Goal: Complete application form

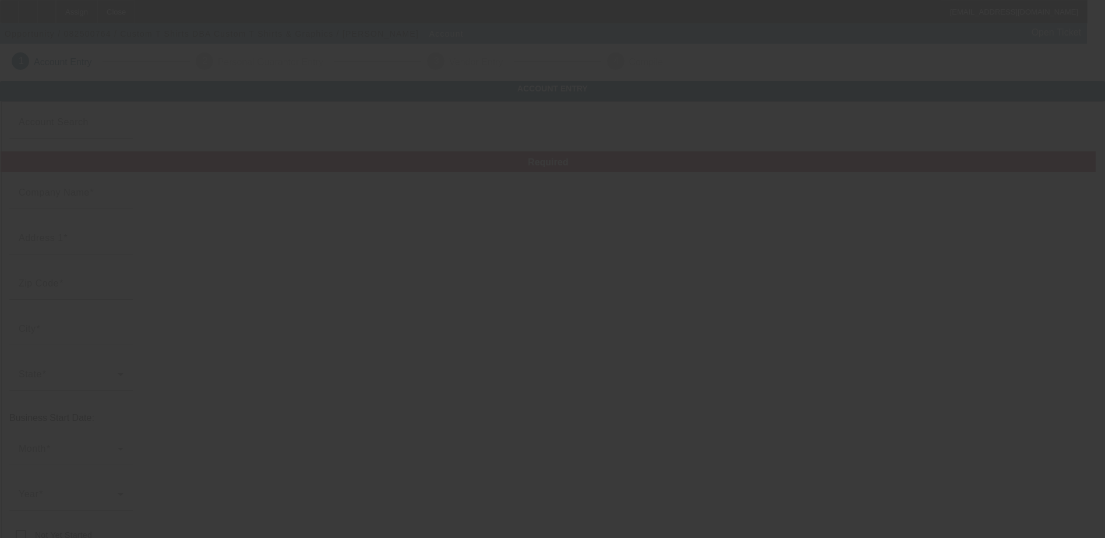
type input "Custom T Shirts"
type input "[STREET_ADDRESS][PERSON_NAME]"
type input "77422"
type input "Brazoria"
type input "[PHONE_NUMBER]"
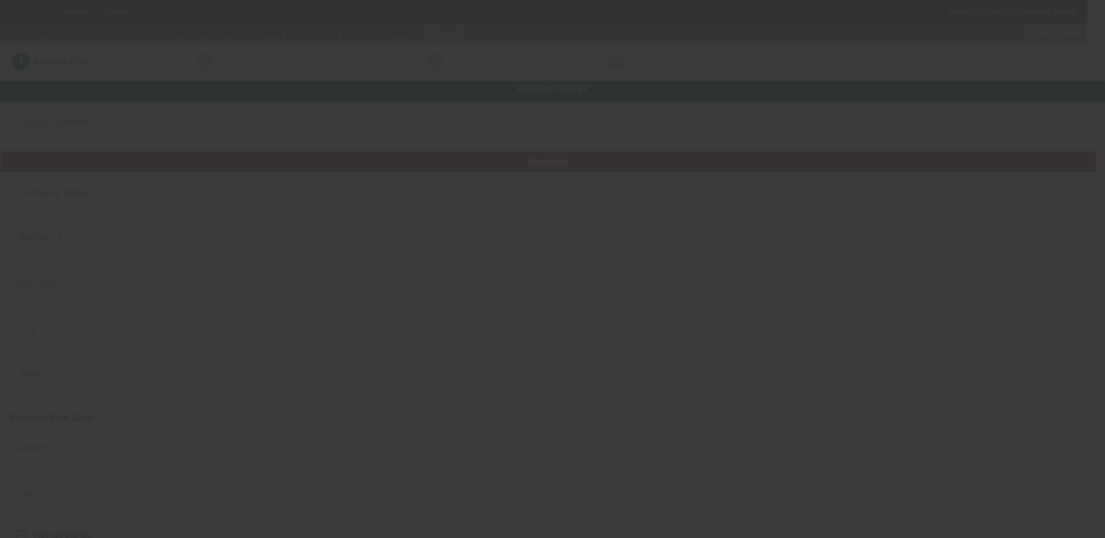
type input "Custom T Shirts & Graphics"
type input "[EMAIL_ADDRESS][DOMAIN_NAME]"
type input "320952648"
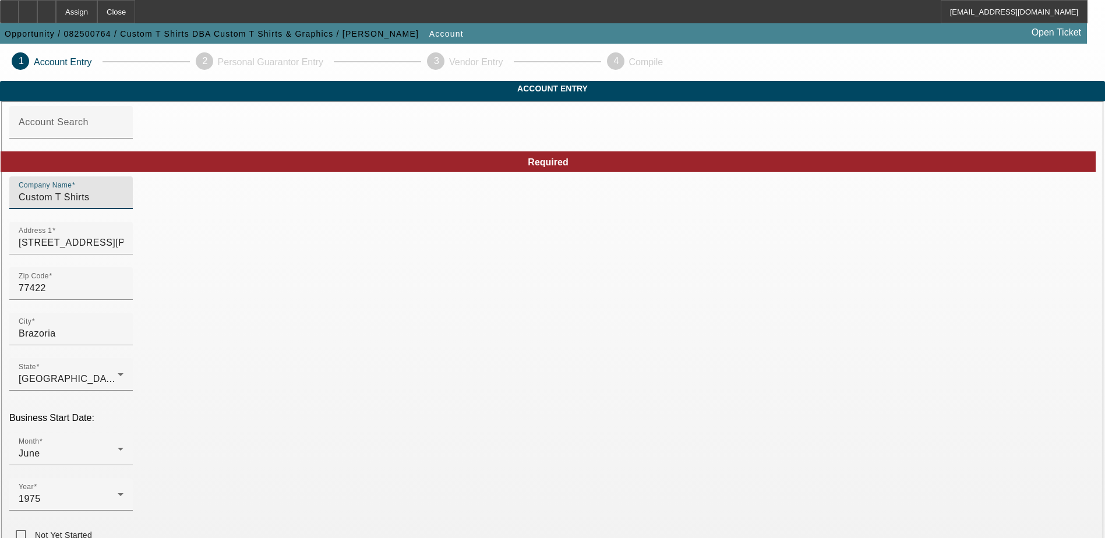
click at [123, 204] on input "Custom T Shirts" at bounding box center [71, 197] width 105 height 14
type input "Custom T-Shirts & Graphics"
type input "562499926"
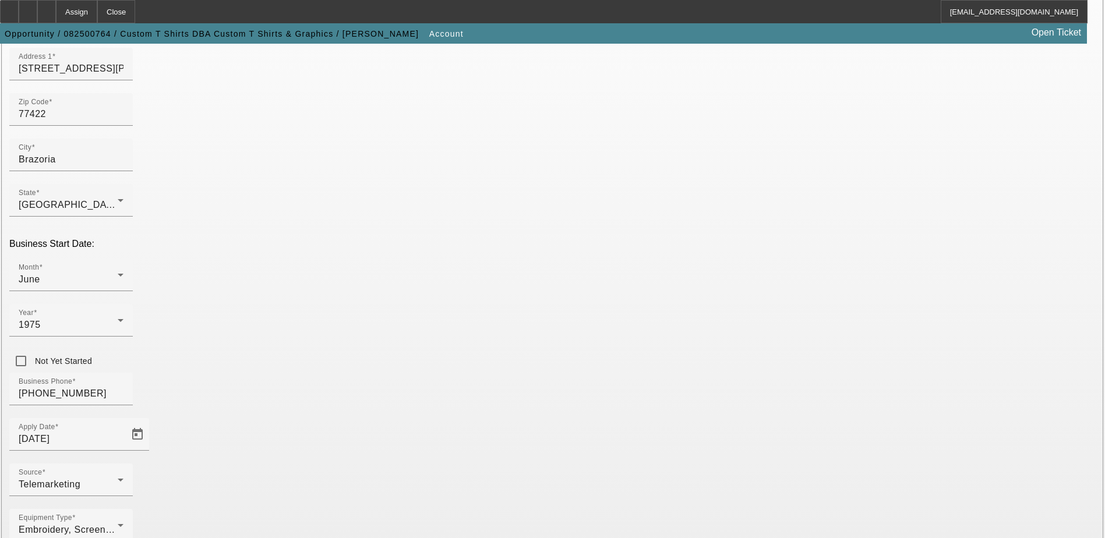
scroll to position [175, 0]
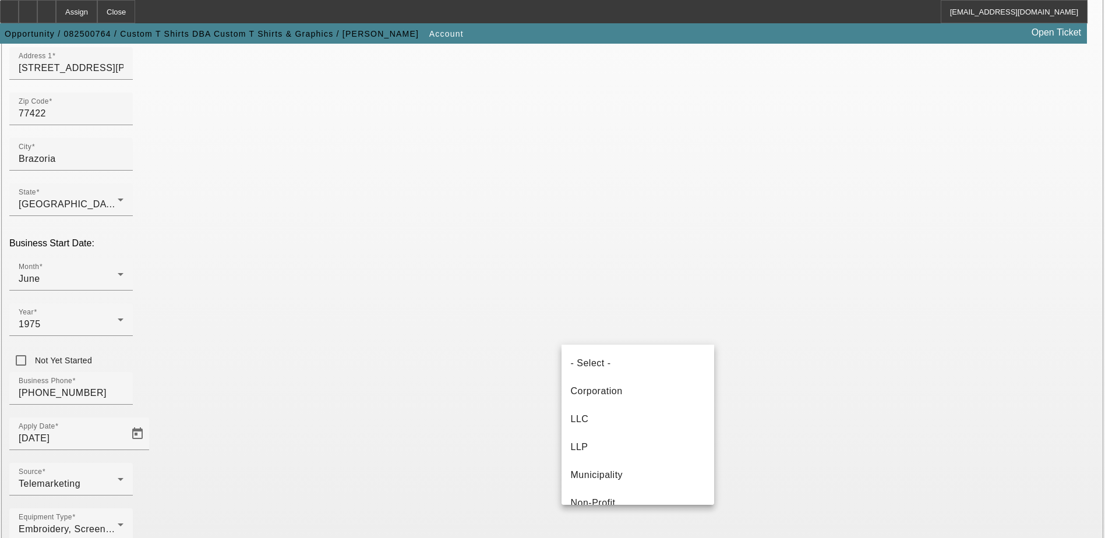
scroll to position [68, 0]
click at [608, 352] on mat-option "LLC" at bounding box center [637, 351] width 153 height 28
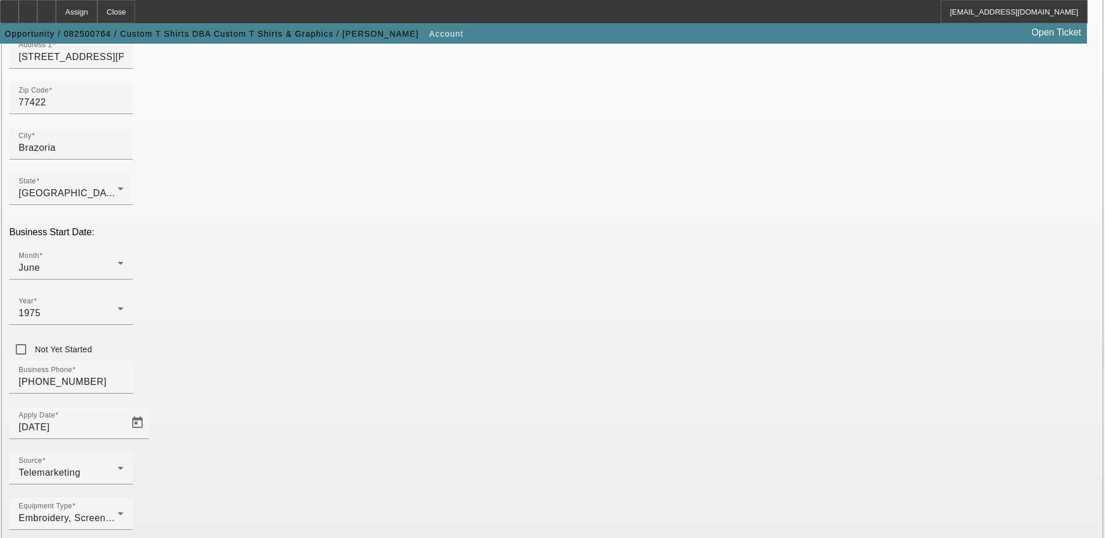
scroll to position [197, 0]
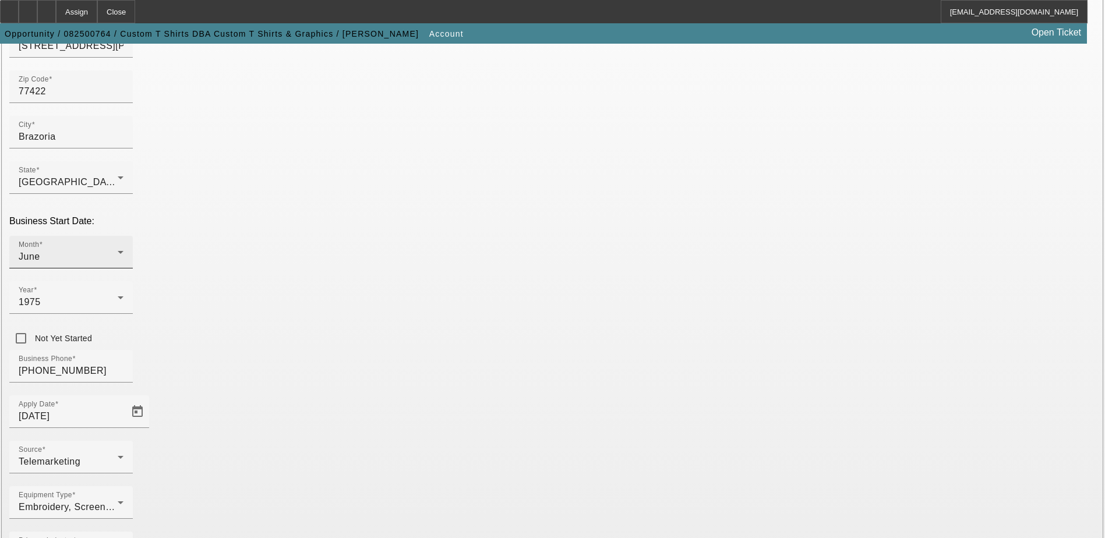
click at [118, 250] on div "June" at bounding box center [68, 257] width 99 height 14
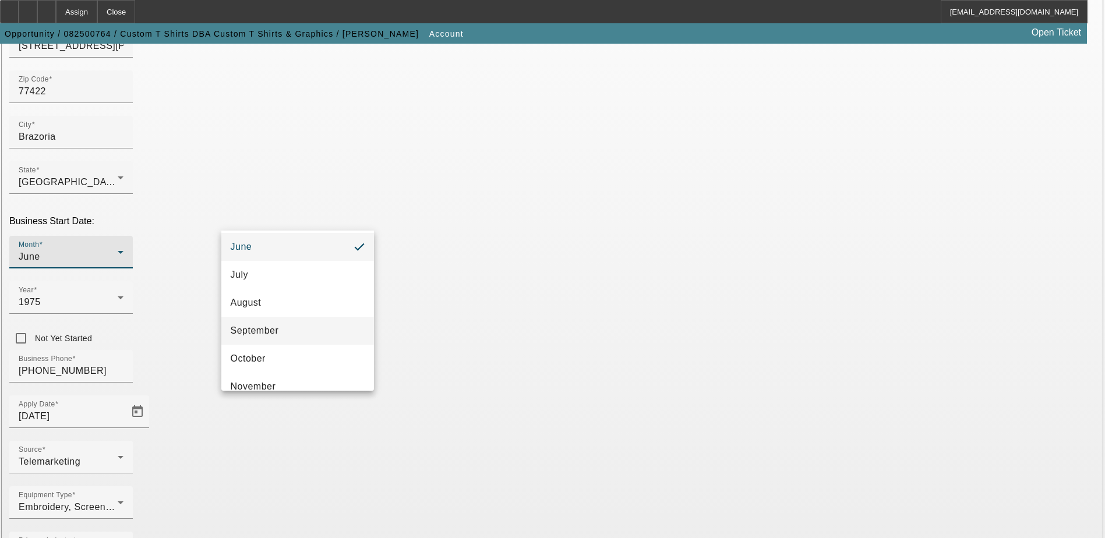
scroll to position [213, 0]
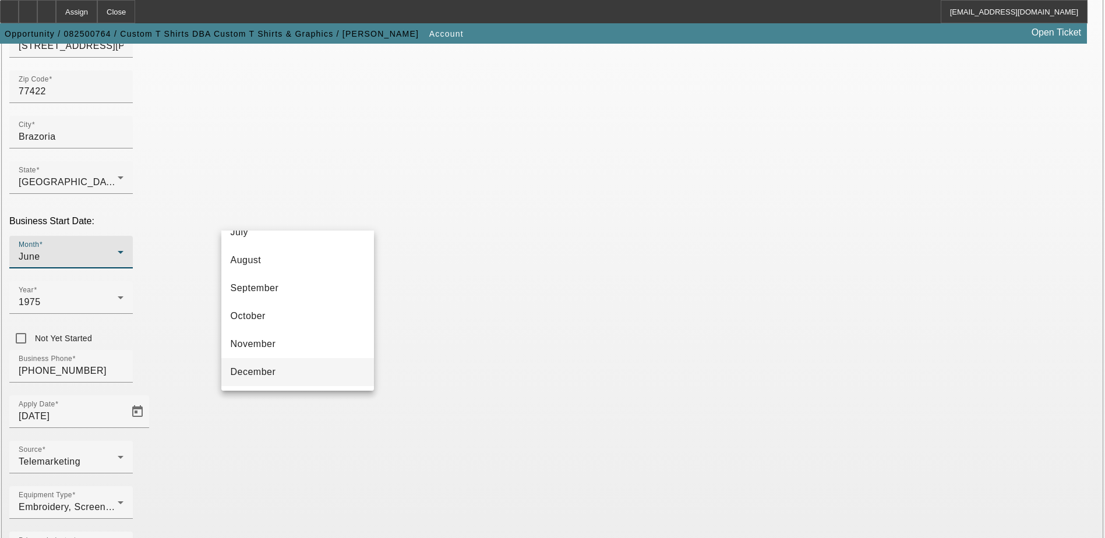
click at [271, 364] on mat-option "December" at bounding box center [297, 372] width 153 height 28
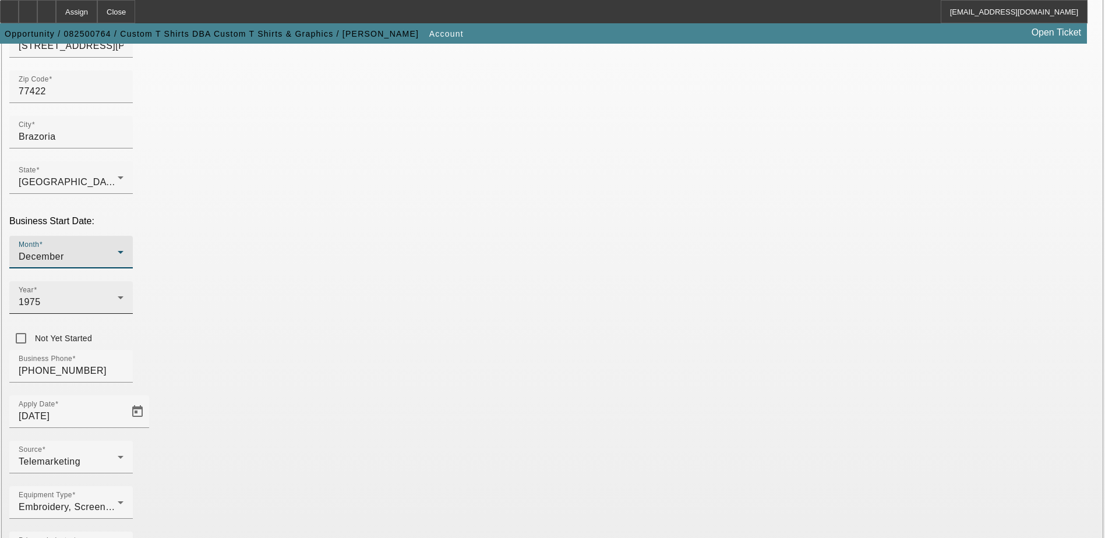
click at [123, 281] on div "Year 1975" at bounding box center [71, 297] width 105 height 33
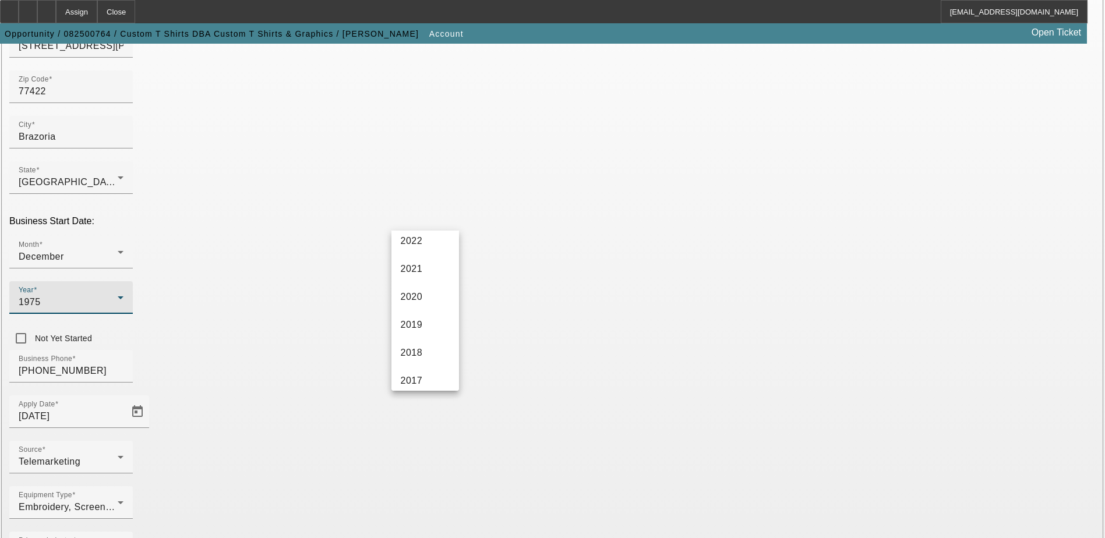
scroll to position [175, 0]
click at [432, 242] on mat-option "2022" at bounding box center [425, 242] width 68 height 28
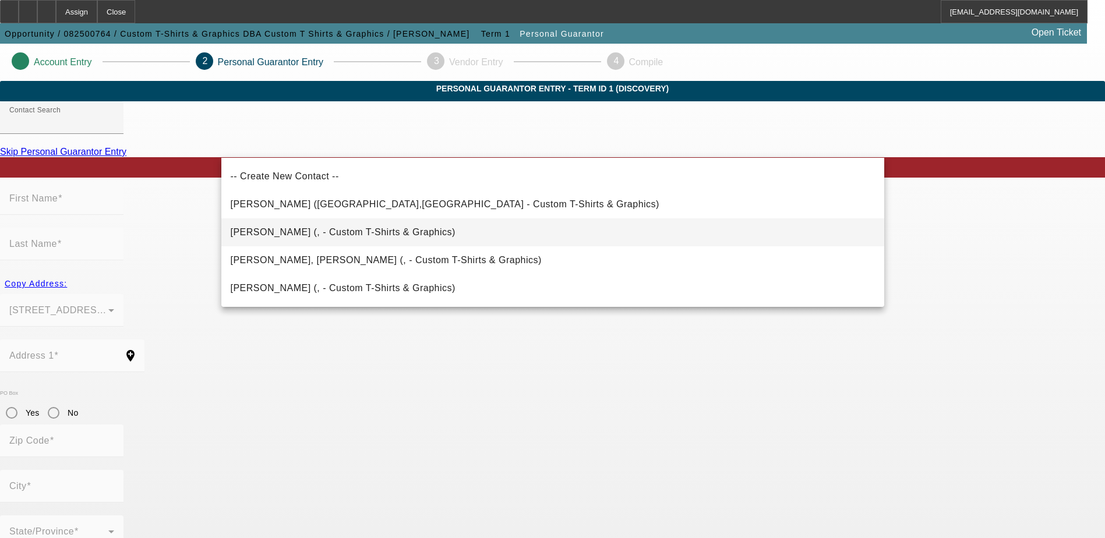
click at [338, 240] on mat-option "Burkett, Jessica (, - Custom T-Shirts & Graphics)" at bounding box center [552, 232] width 663 height 28
type input "Burkett, Jessica (, - Custom T-Shirts & Graphics)"
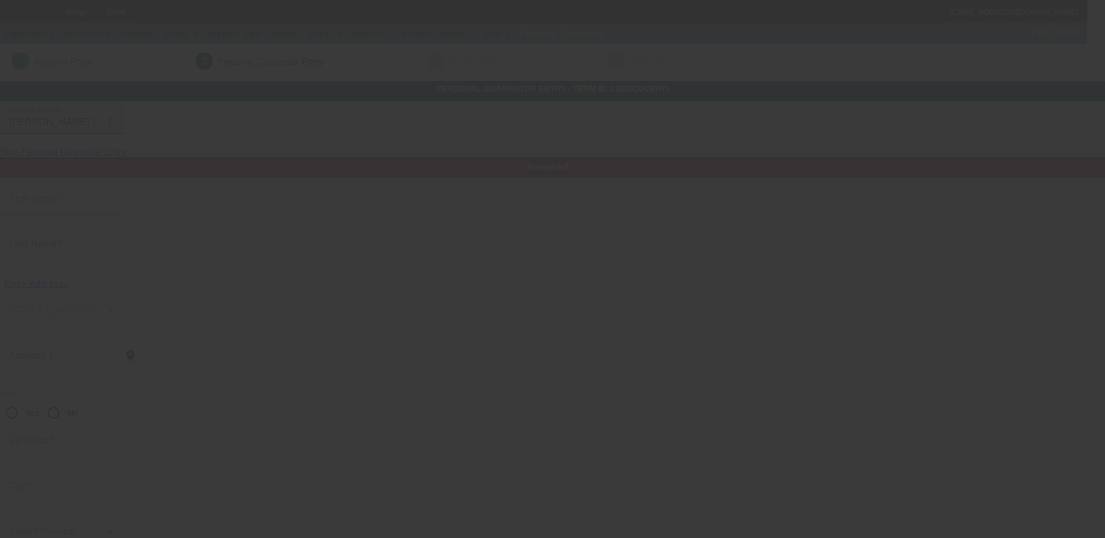
type input "Jessica"
type input "Burkett"
radio input "true"
type input "[PHONE_NUMBER]"
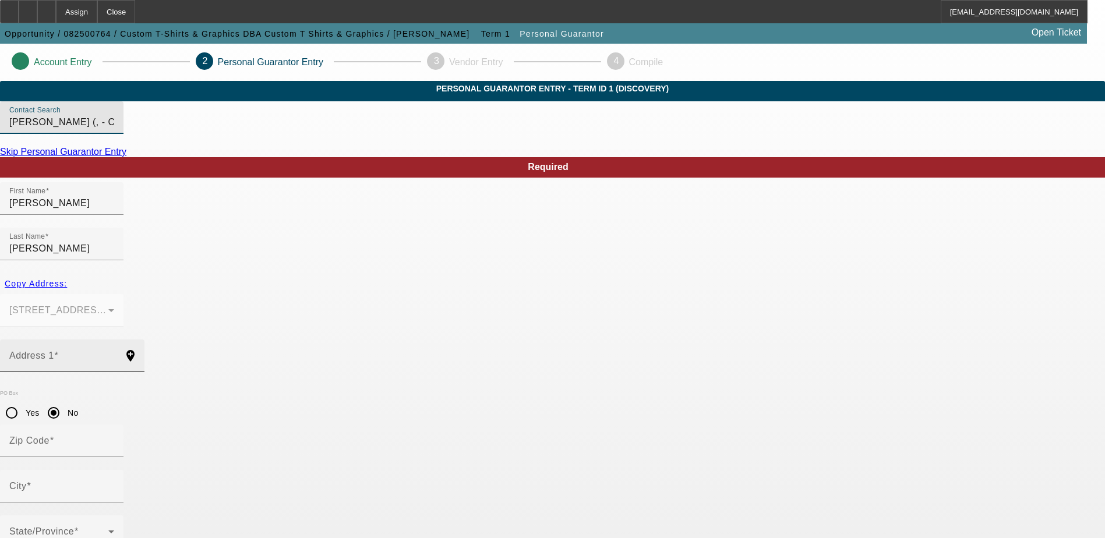
click at [59, 351] on span at bounding box center [56, 356] width 5 height 10
click at [114, 353] on input "Address 1" at bounding box center [61, 360] width 105 height 14
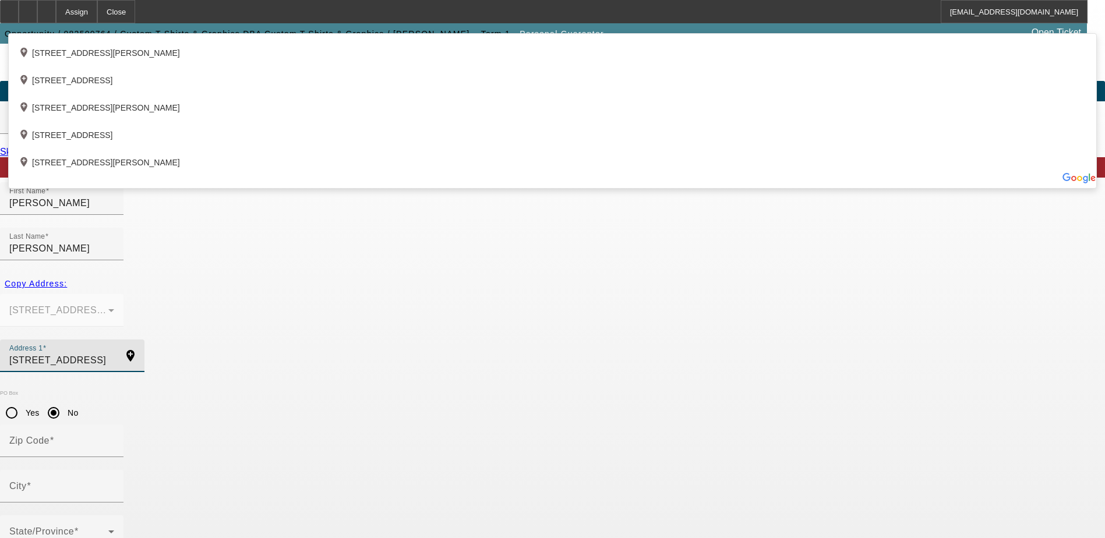
type input "293 County Rd 268"
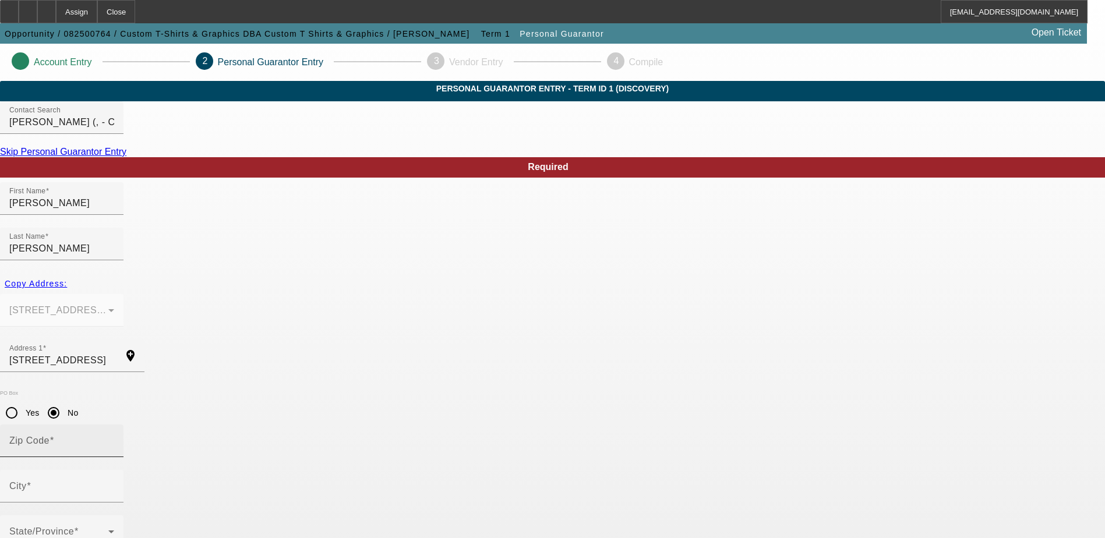
click at [49, 436] on mat-label "Zip Code" at bounding box center [29, 441] width 40 height 10
click at [114, 438] on input "Zip Code" at bounding box center [61, 445] width 105 height 14
type input "77414"
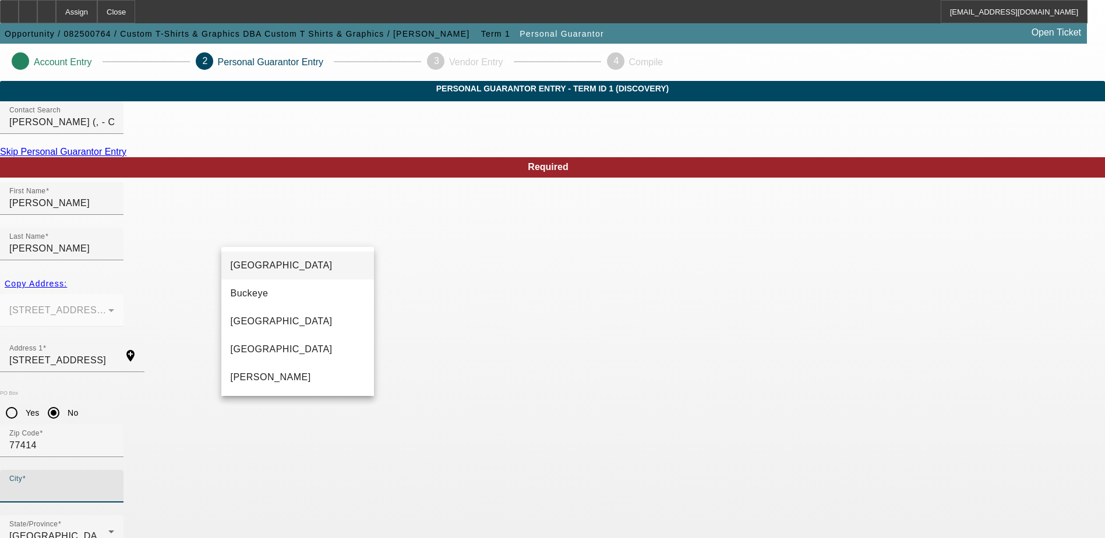
click at [278, 264] on mat-option "Bay City" at bounding box center [297, 266] width 153 height 28
type input "Bay City"
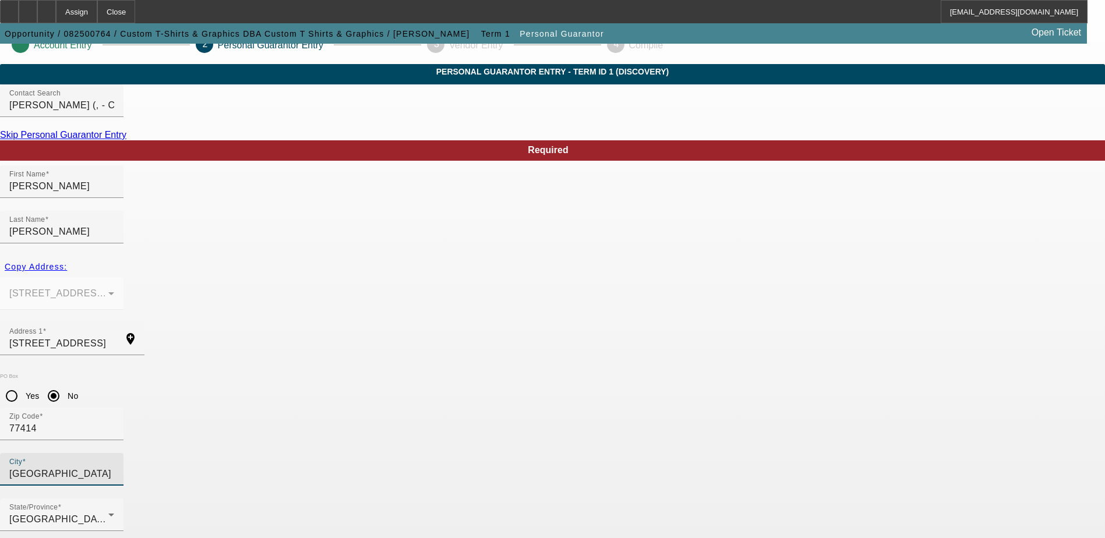
scroll to position [31, 0]
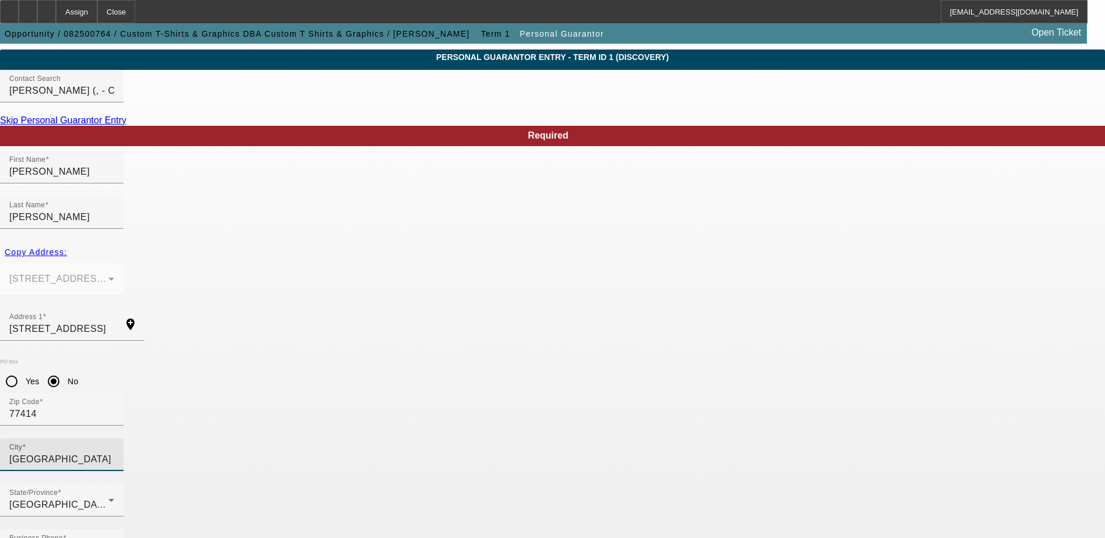
type input "100"
paste input "450-87-9864"
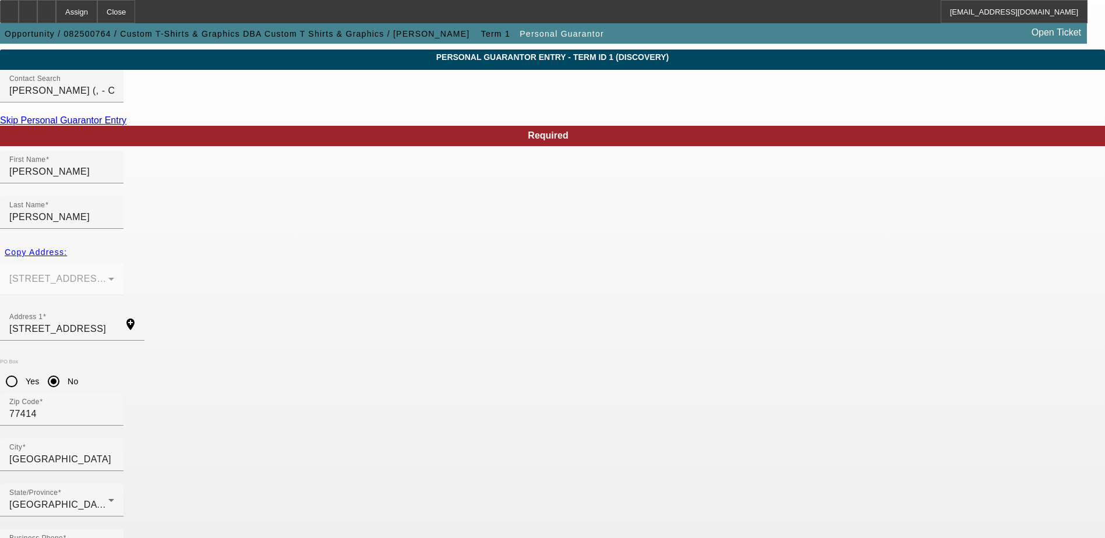
type input "450-87-9864"
type input "sales@brazoriapromo.com"
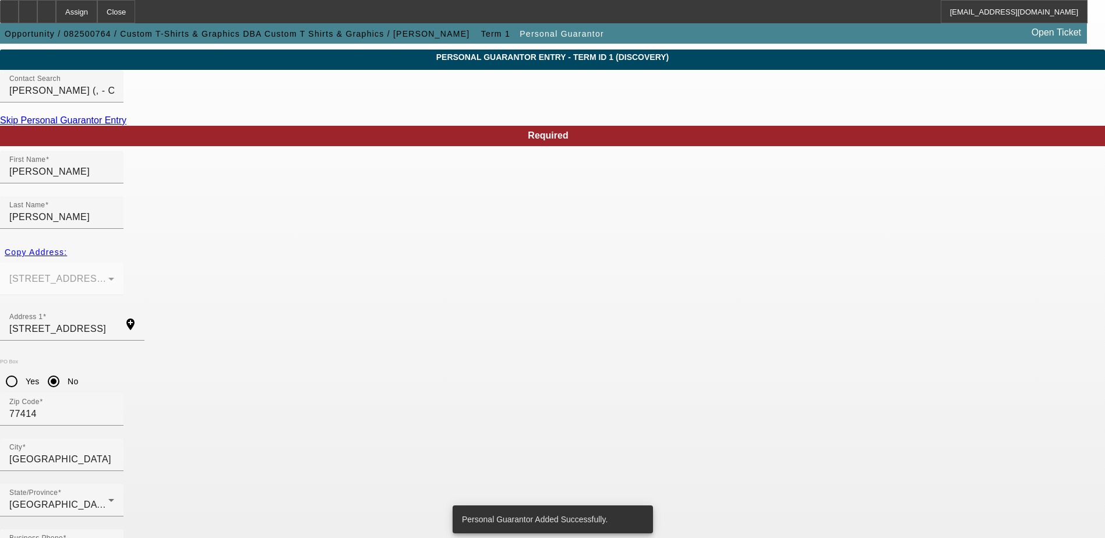
scroll to position [0, 0]
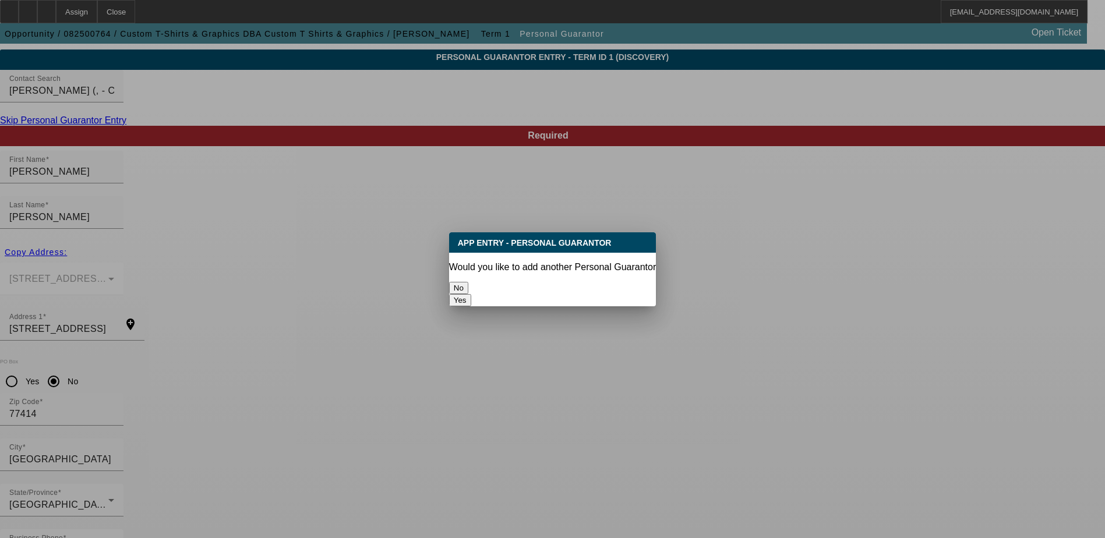
click at [468, 282] on button "No" at bounding box center [458, 288] width 19 height 12
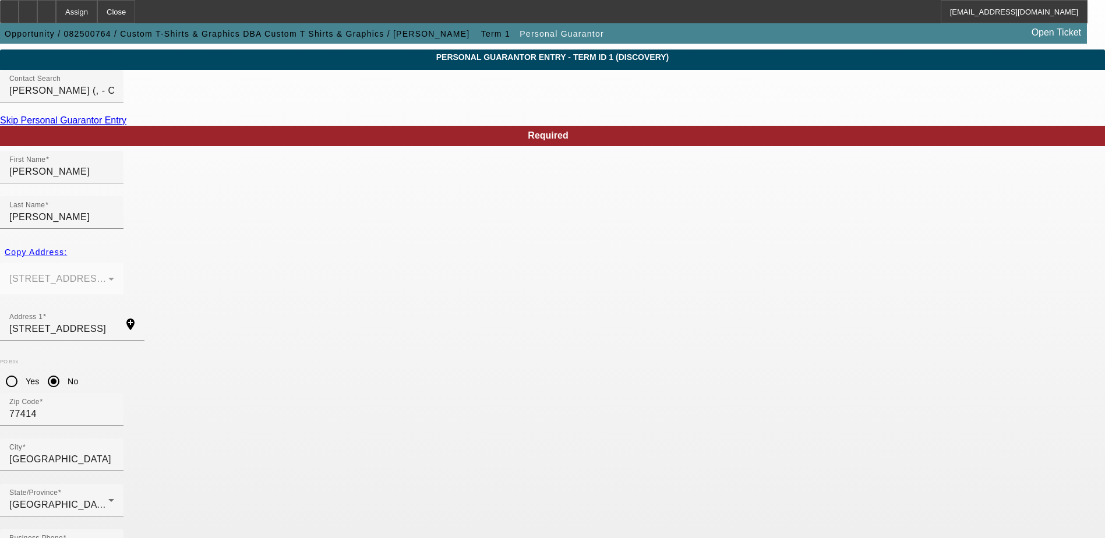
scroll to position [31, 0]
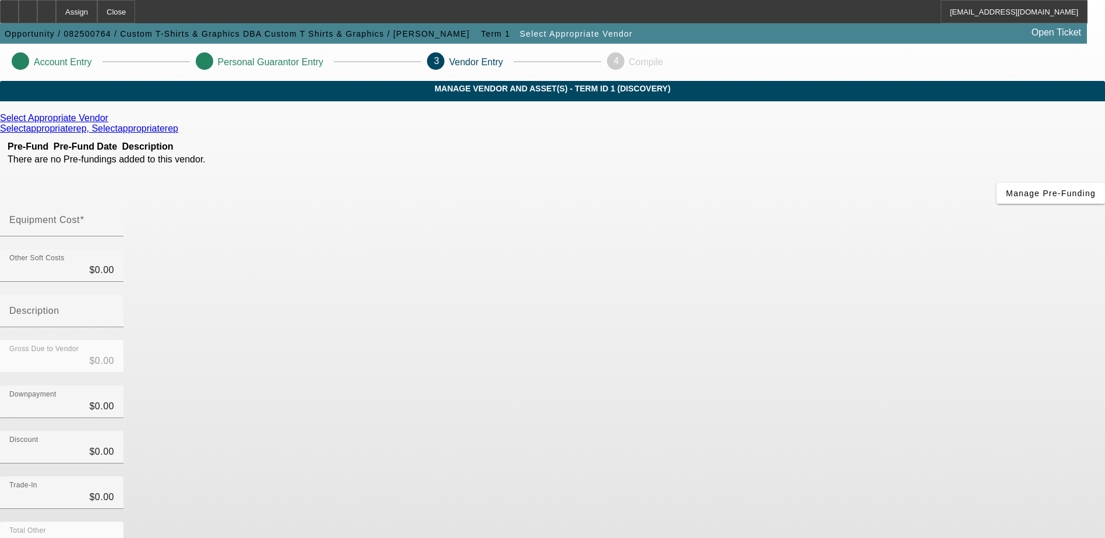
click at [111, 123] on icon at bounding box center [111, 118] width 0 height 10
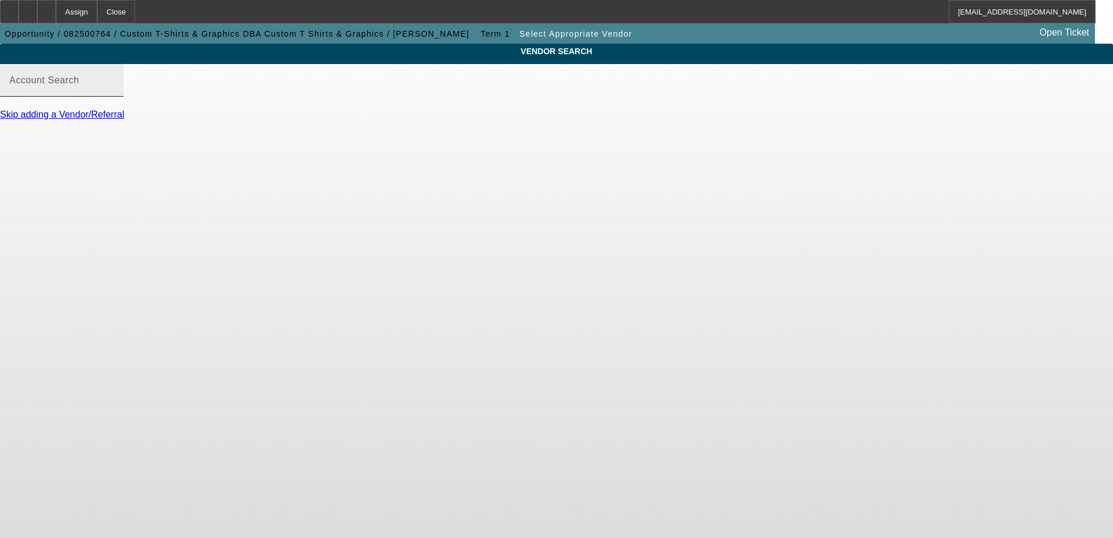
click at [114, 92] on input "Account Search" at bounding box center [61, 85] width 105 height 14
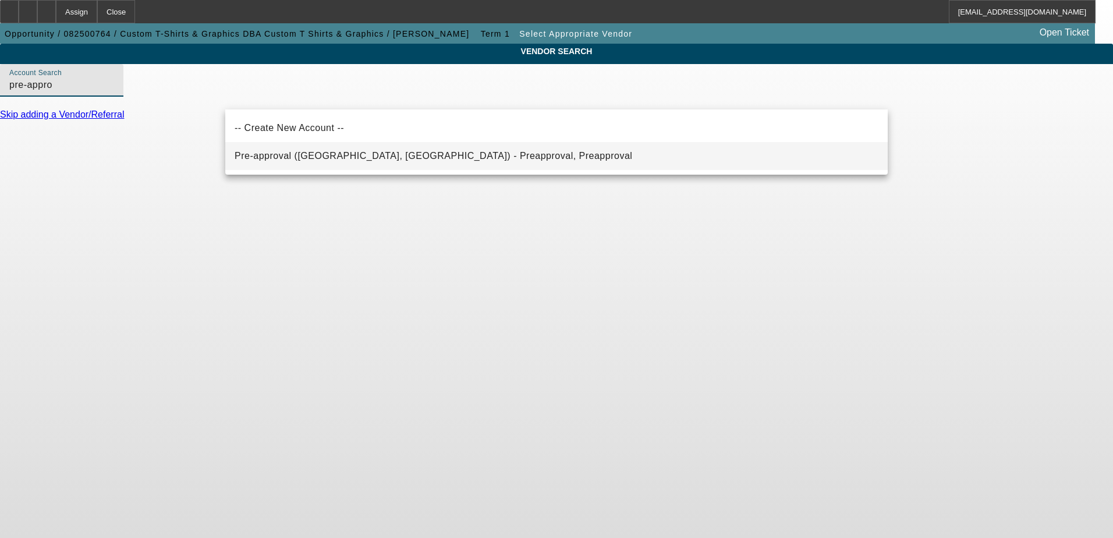
click at [344, 155] on span "Pre-approval (Northbrook, IL) - Preapproval, Preapproval" at bounding box center [434, 156] width 398 height 10
type input "Pre-approval (Northbrook, IL) - Preapproval, Preapproval"
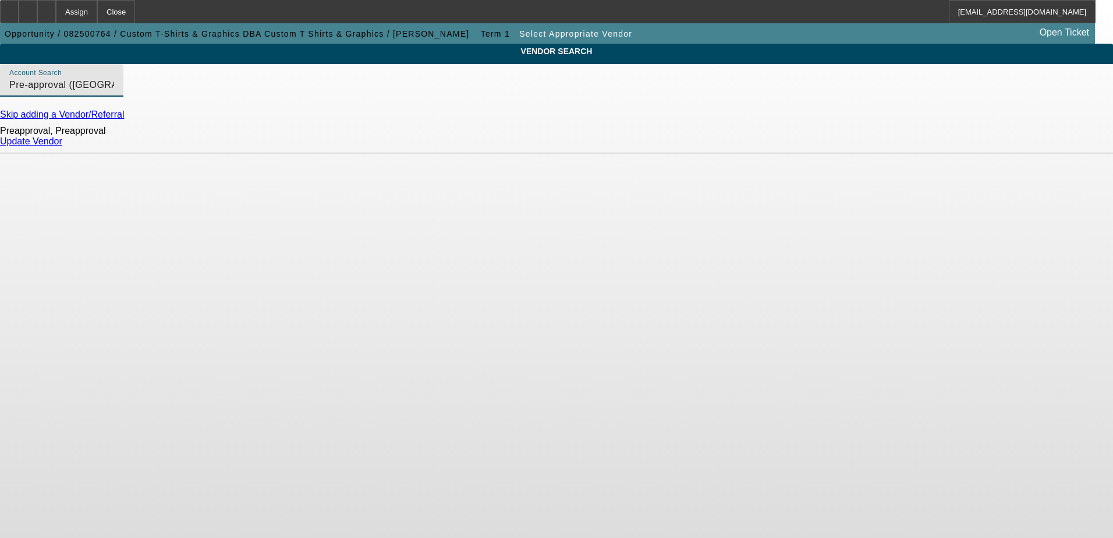
click at [62, 146] on link "Update Vendor" at bounding box center [31, 141] width 62 height 10
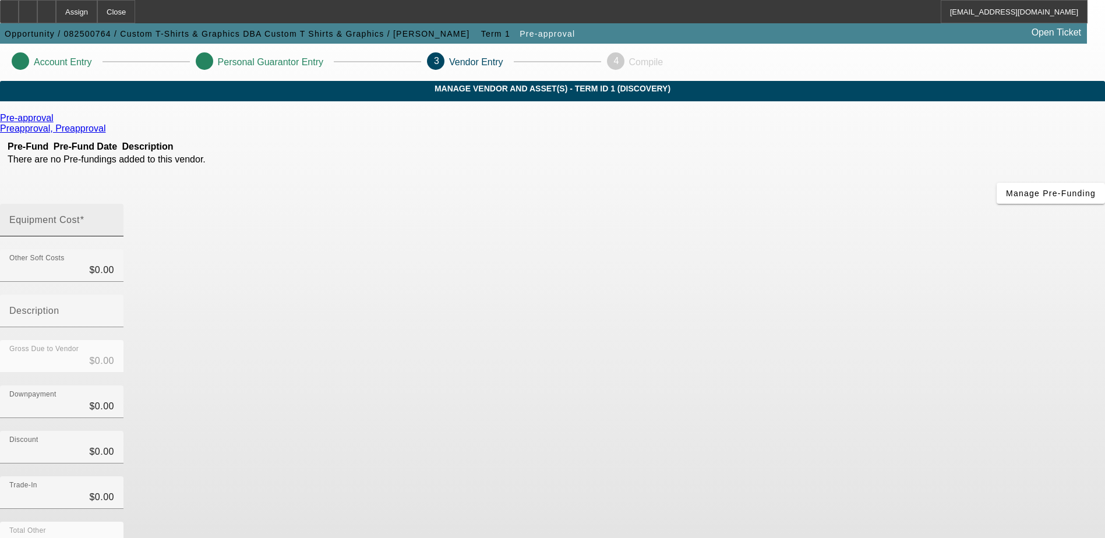
click at [84, 215] on span at bounding box center [82, 220] width 5 height 10
click at [114, 218] on input "Equipment Cost" at bounding box center [61, 225] width 105 height 14
type input "2"
type input "$2.00"
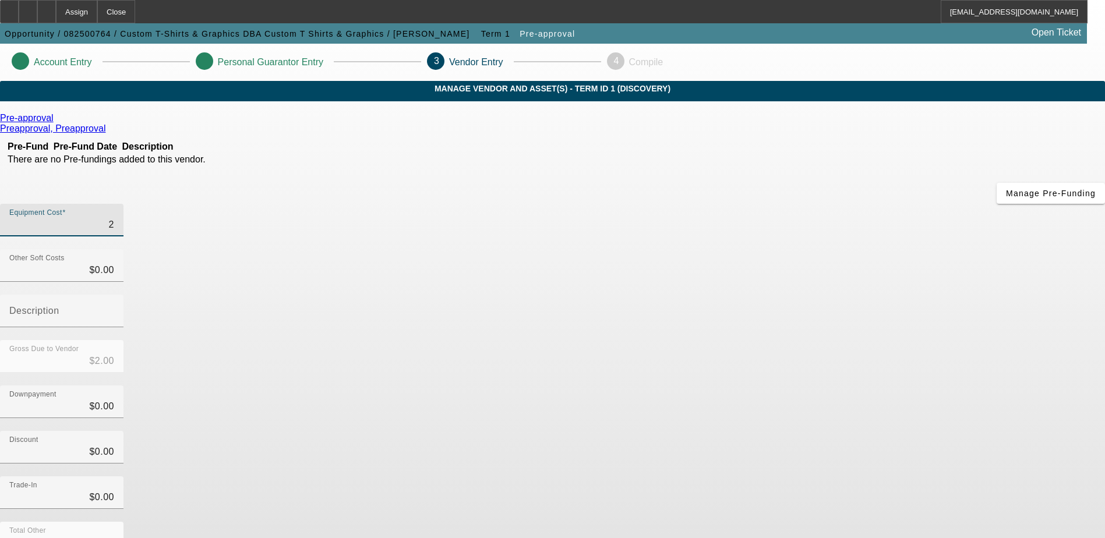
type input "24"
type input "$24.00"
type input "240"
type input "$240.00"
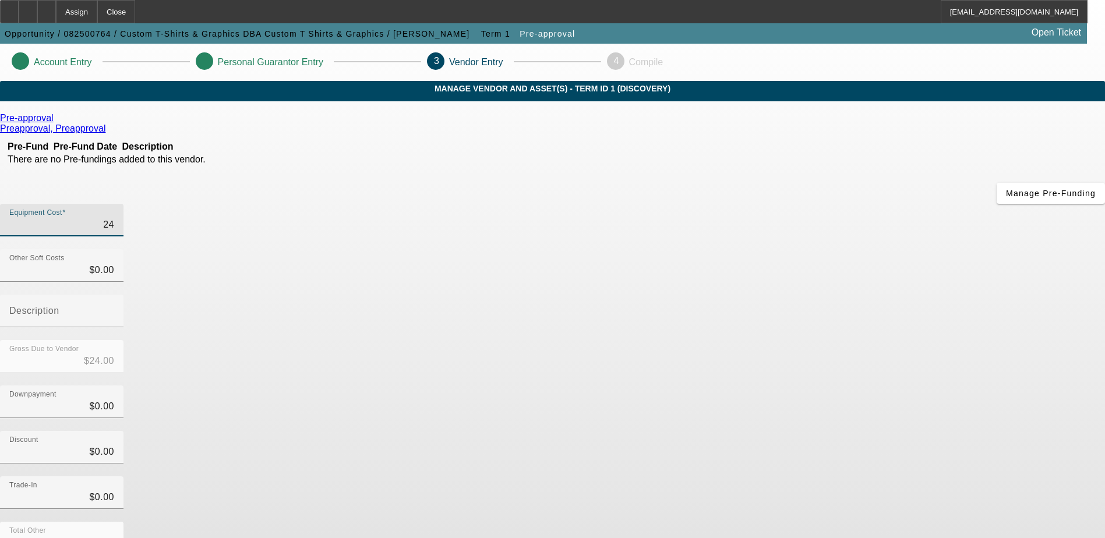
type input "$240.00"
type input "2400"
type input "$2,400.00"
type input "24000"
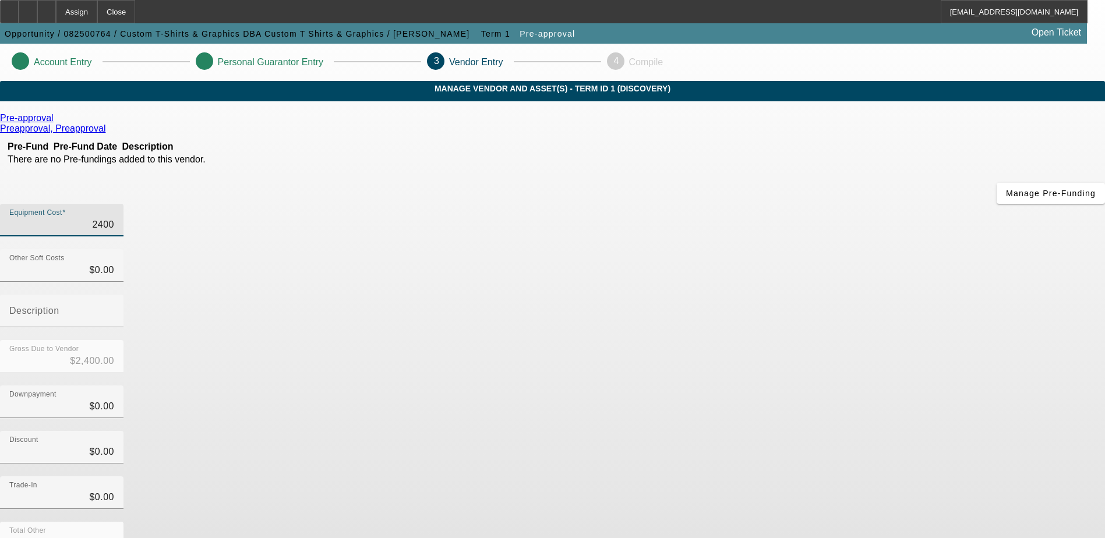
type input "$24,000.00"
drag, startPoint x: 830, startPoint y: 250, endPoint x: 830, endPoint y: 263, distance: 13.4
click at [831, 340] on div "Gross Due to Vendor $24,000.00" at bounding box center [552, 362] width 1105 height 45
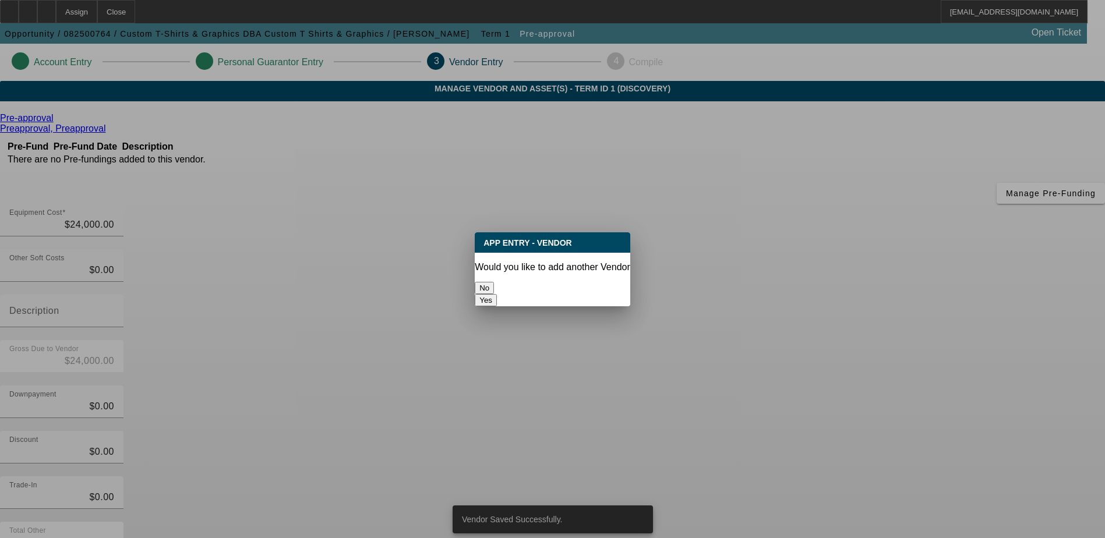
click at [494, 282] on button "No" at bounding box center [484, 288] width 19 height 12
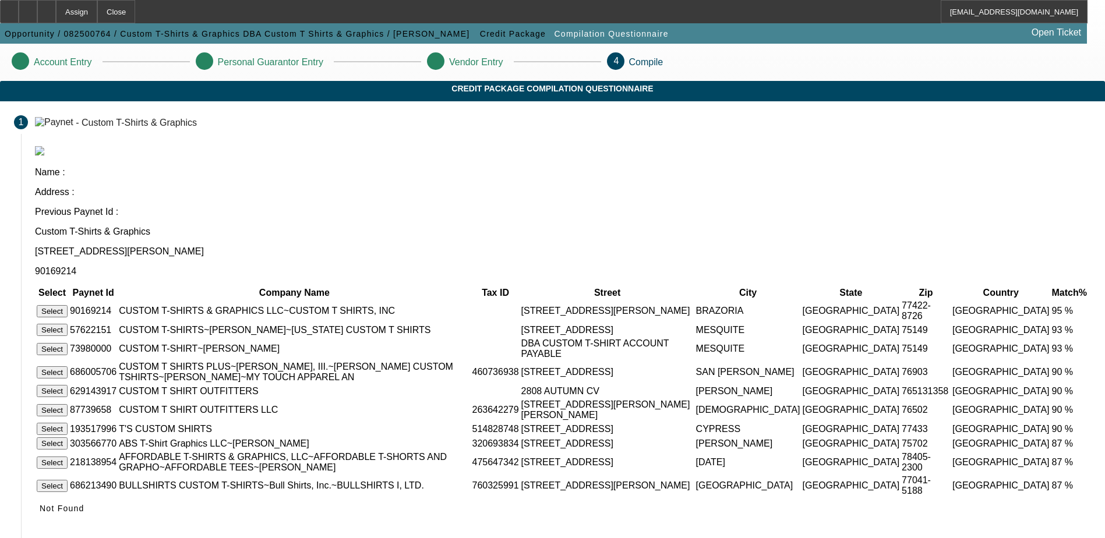
click at [68, 305] on button "Select" at bounding box center [52, 311] width 31 height 12
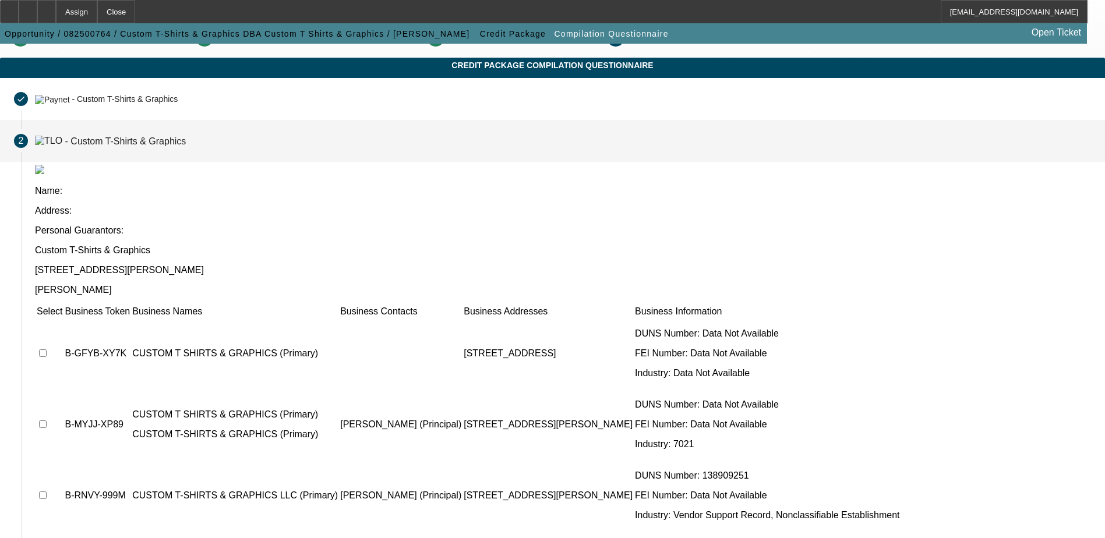
click at [47, 491] on input "checkbox" at bounding box center [43, 495] width 8 height 8
checkbox input "true"
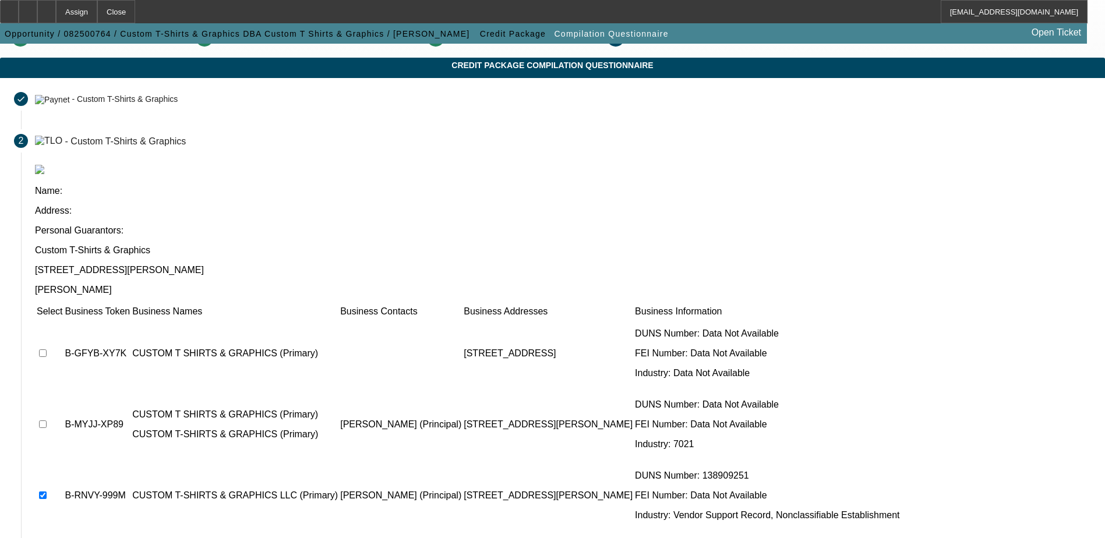
checkbox input "true"
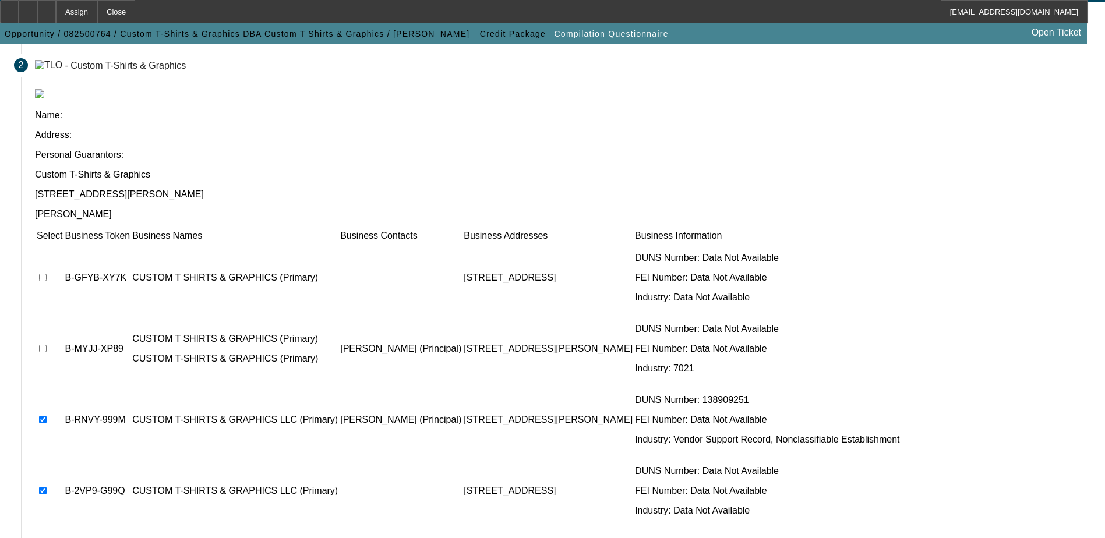
scroll to position [106, 0]
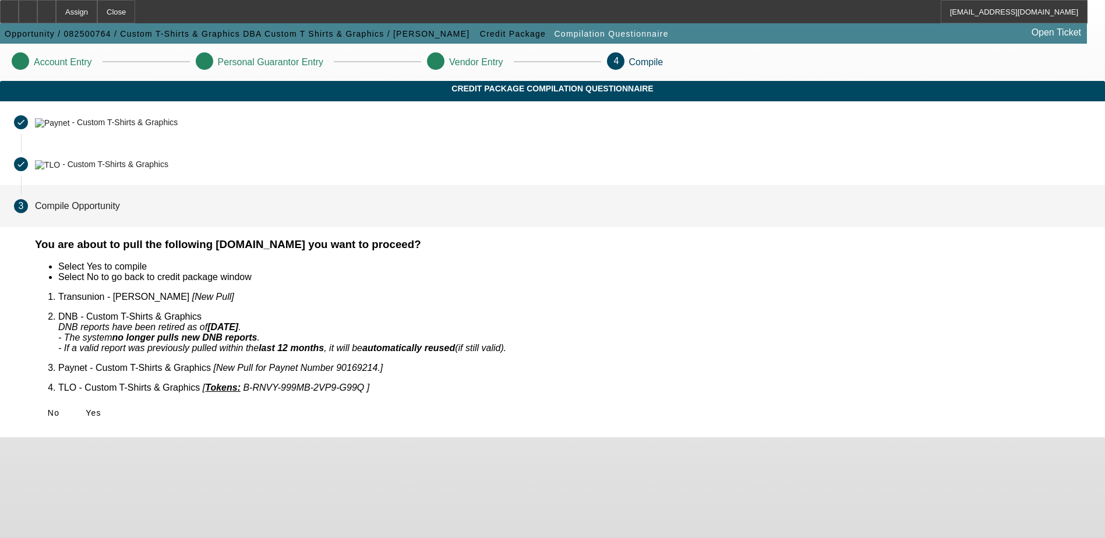
scroll to position [0, 0]
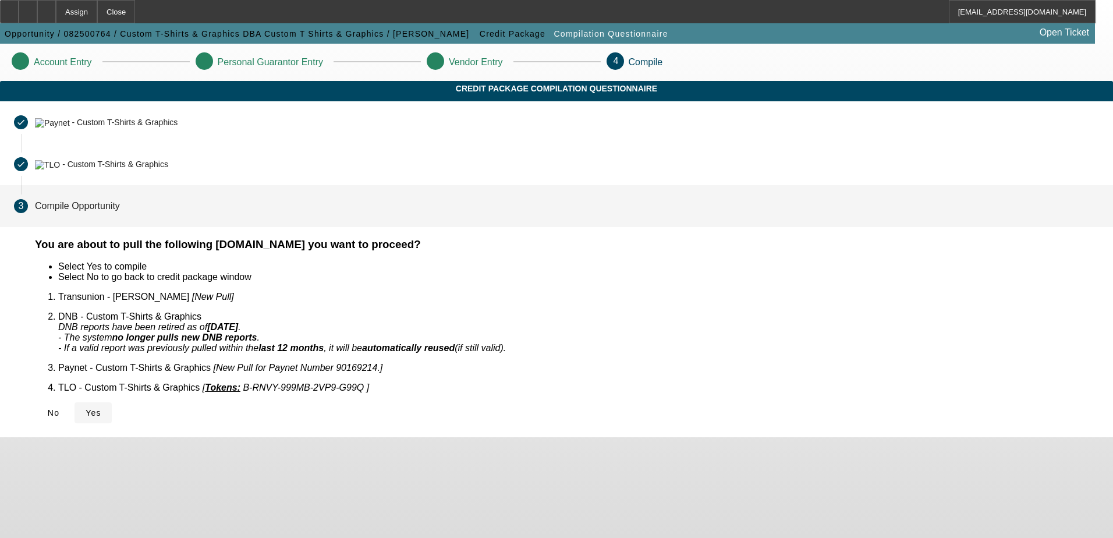
click at [86, 408] on icon at bounding box center [86, 412] width 0 height 9
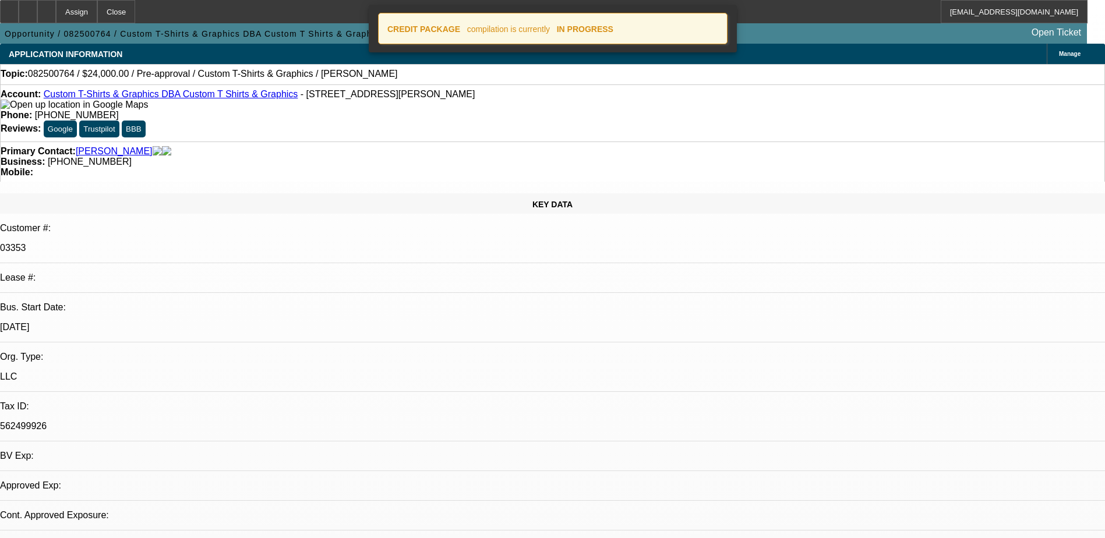
select select "0"
select select "2"
select select "0.1"
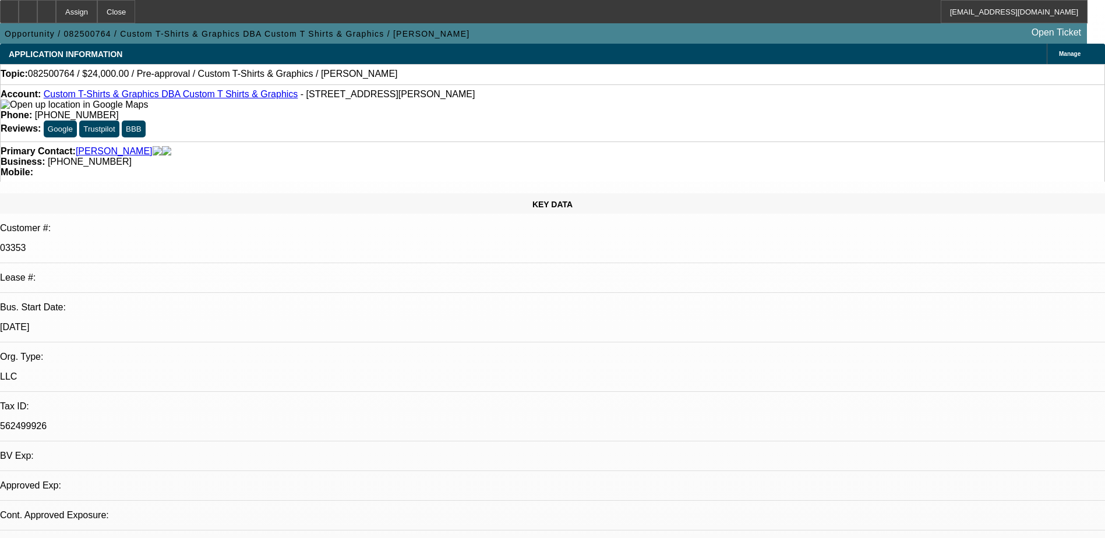
select select "1"
select select "2"
select select "4"
click at [47, 8] on icon at bounding box center [47, 8] width 0 height 0
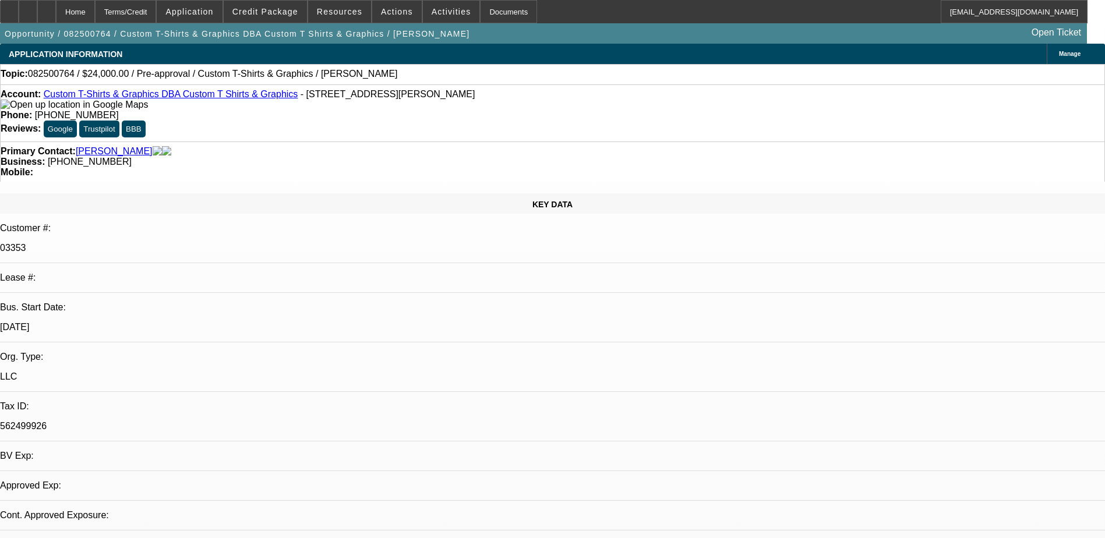
select select "0"
select select "2"
select select "0.1"
select select "4"
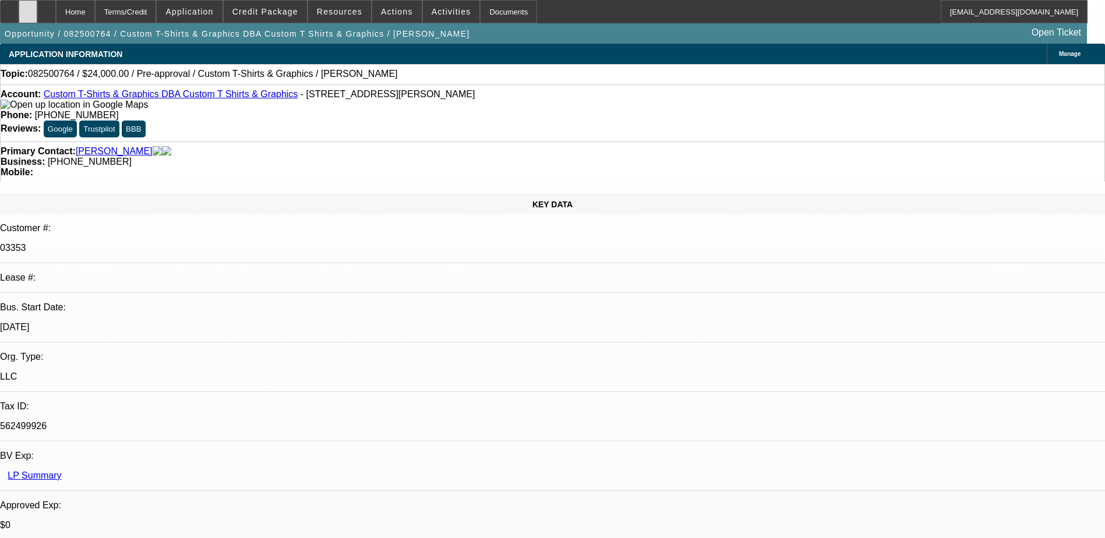
click at [28, 8] on icon at bounding box center [28, 8] width 0 height 0
click at [37, 12] on div at bounding box center [28, 11] width 19 height 23
click at [56, 17] on div at bounding box center [46, 11] width 19 height 23
select select "0"
select select "2"
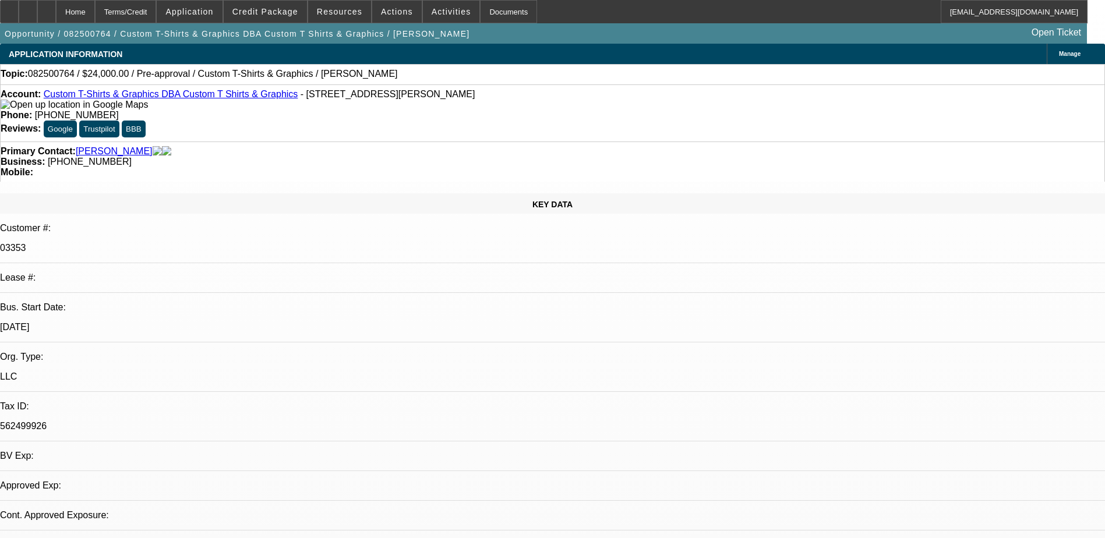
select select "2"
select select "0.1"
select select "4"
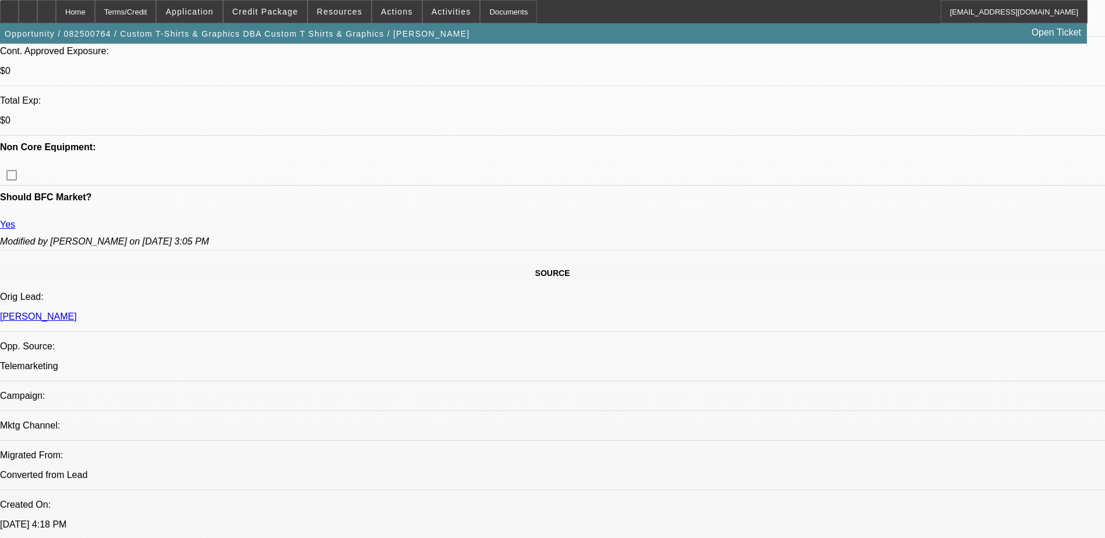
scroll to position [524, 0]
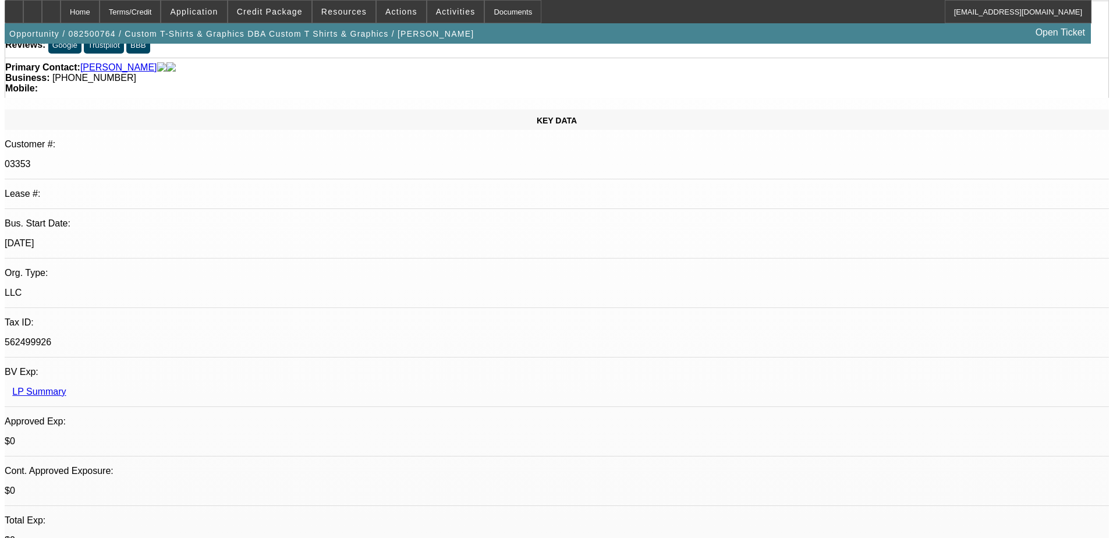
scroll to position [0, 0]
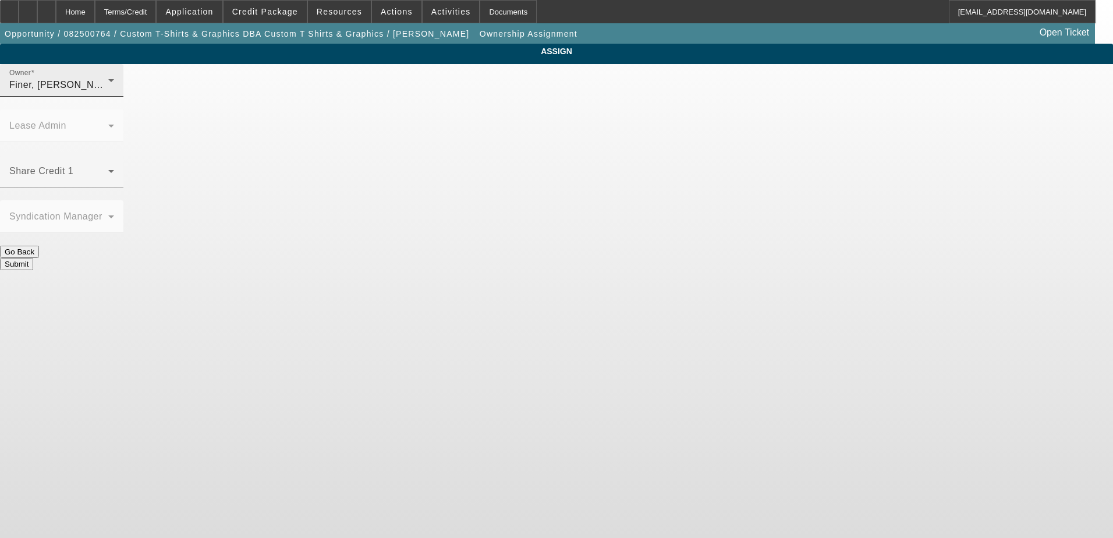
click at [108, 92] on div "Finer, [PERSON_NAME] (Lvl 1)" at bounding box center [58, 85] width 99 height 14
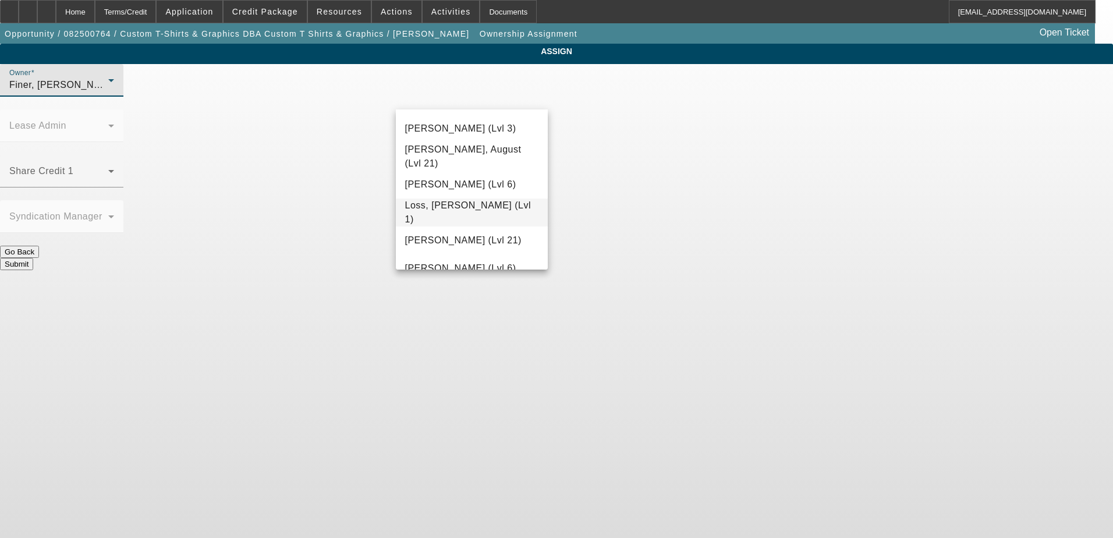
scroll to position [962, 0]
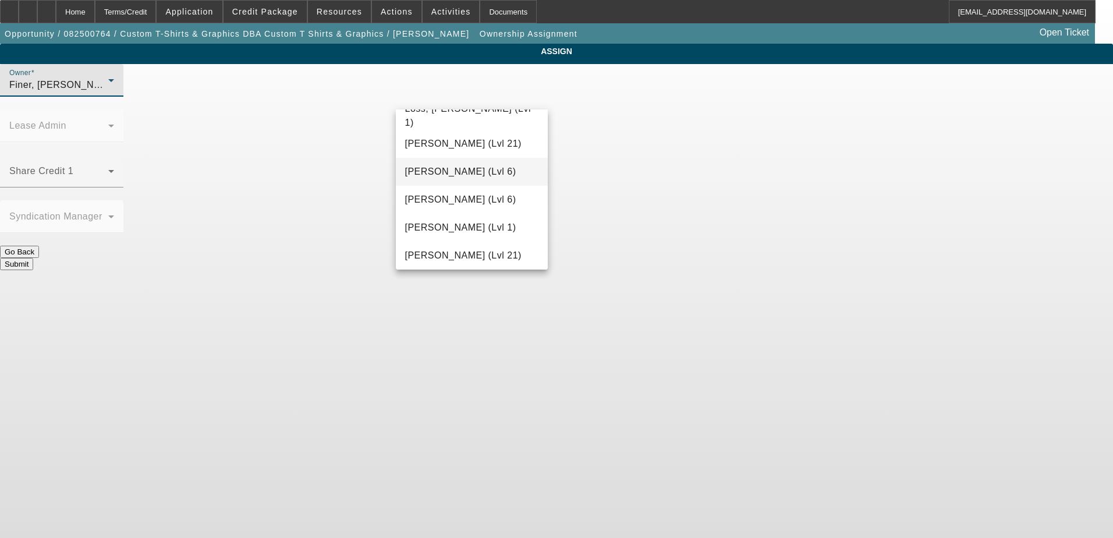
click at [483, 168] on span "[PERSON_NAME] (Lvl 6)" at bounding box center [460, 172] width 111 height 14
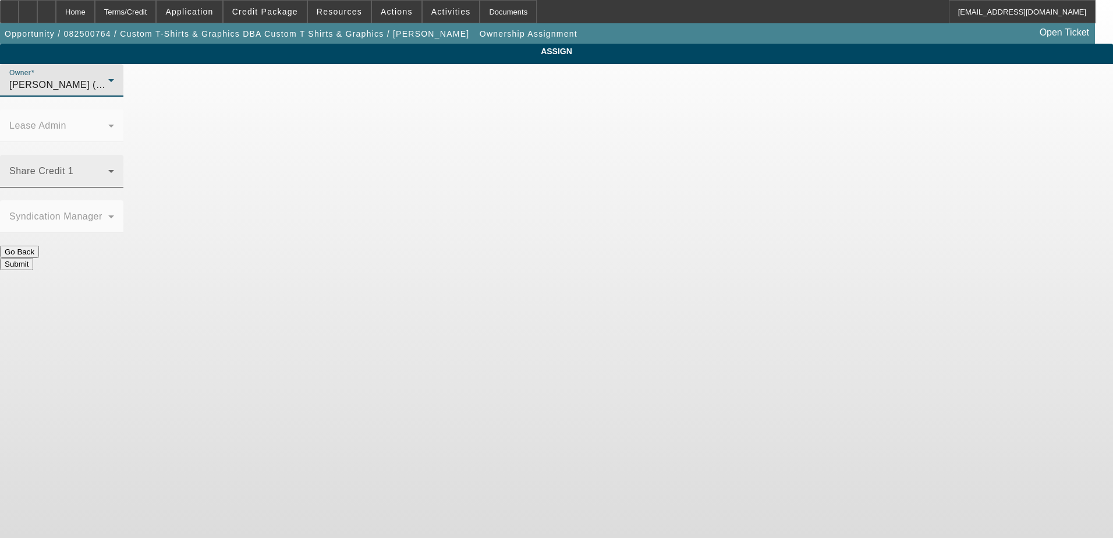
click at [108, 169] on span at bounding box center [58, 176] width 99 height 14
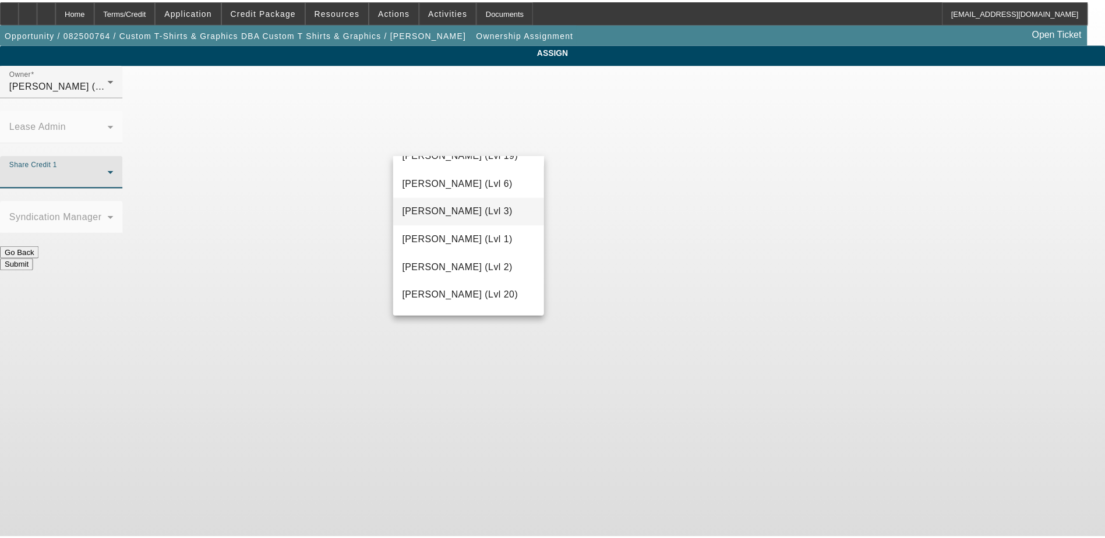
scroll to position [380, 0]
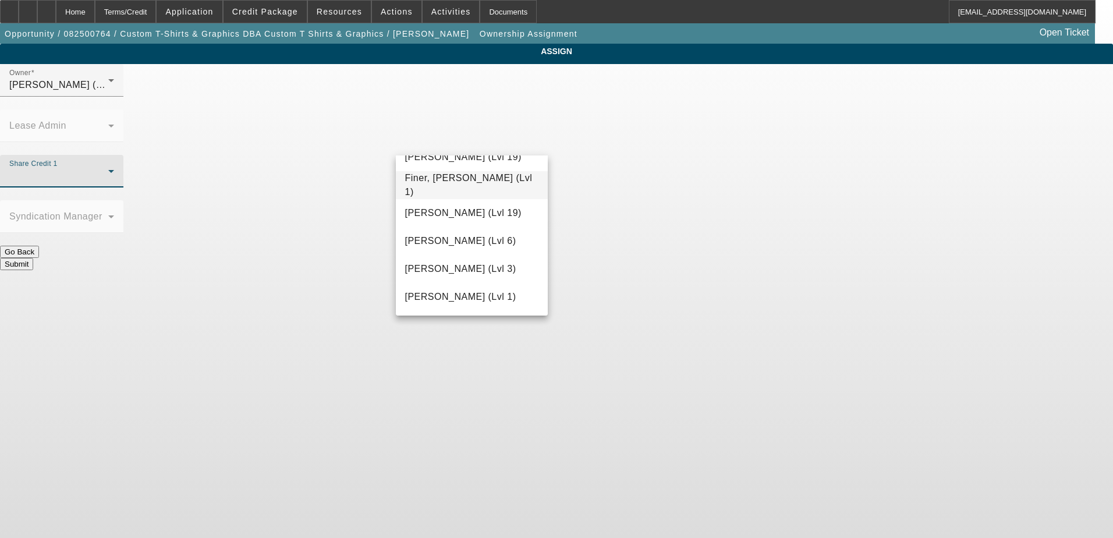
click at [476, 179] on span "Finer, [PERSON_NAME] (Lvl 1)" at bounding box center [472, 185] width 134 height 28
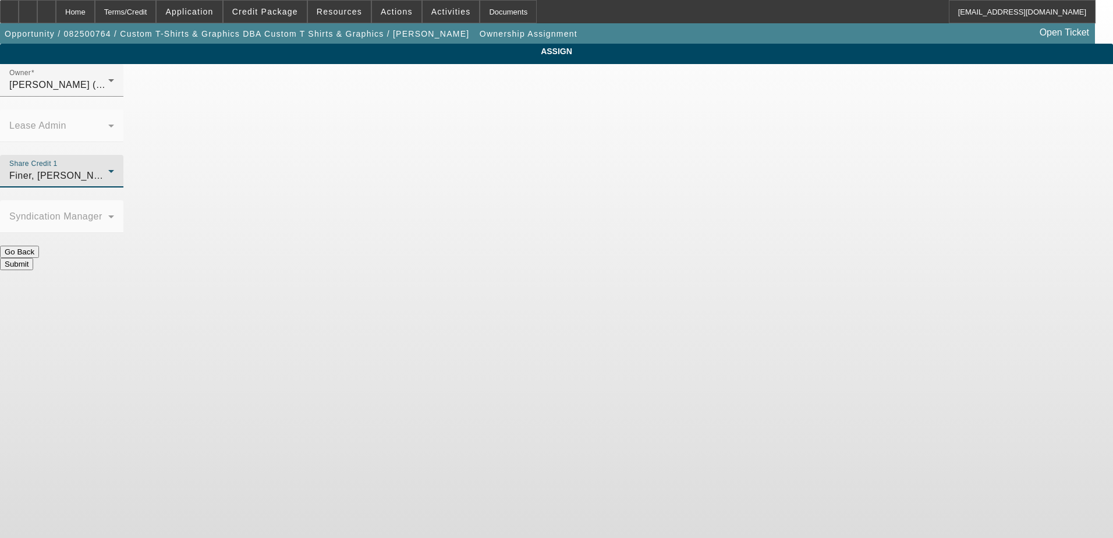
click at [33, 258] on button "Submit" at bounding box center [16, 264] width 33 height 12
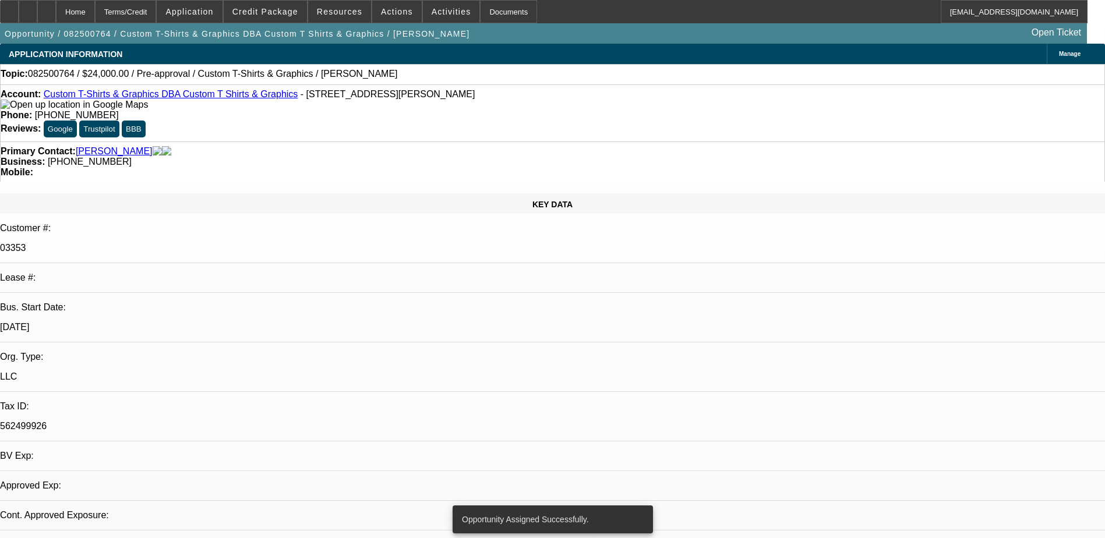
select select "0"
select select "2"
select select "0.1"
select select "4"
